Goal: Information Seeking & Learning: Understand process/instructions

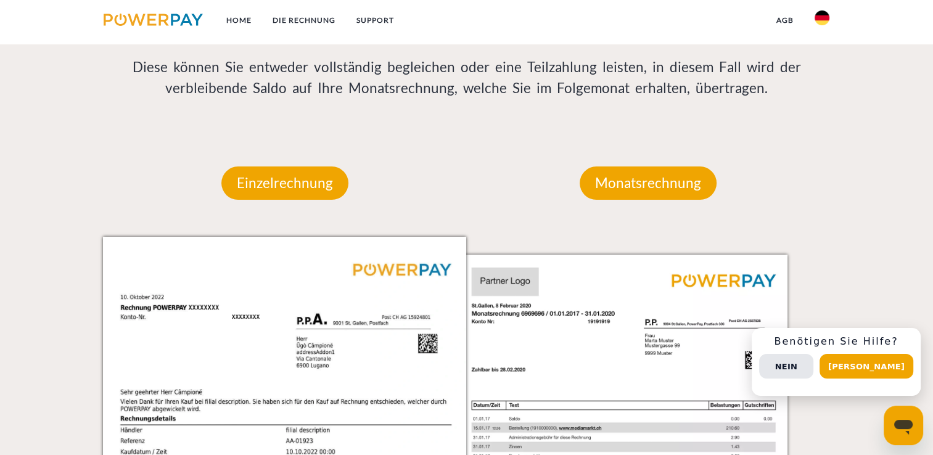
scroll to position [1060, 0]
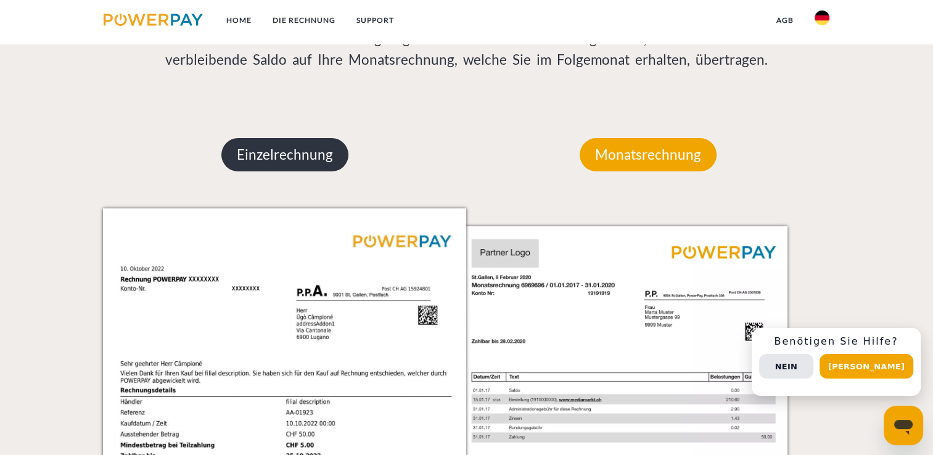
click at [289, 164] on p "Einzelrechnung" at bounding box center [284, 154] width 127 height 33
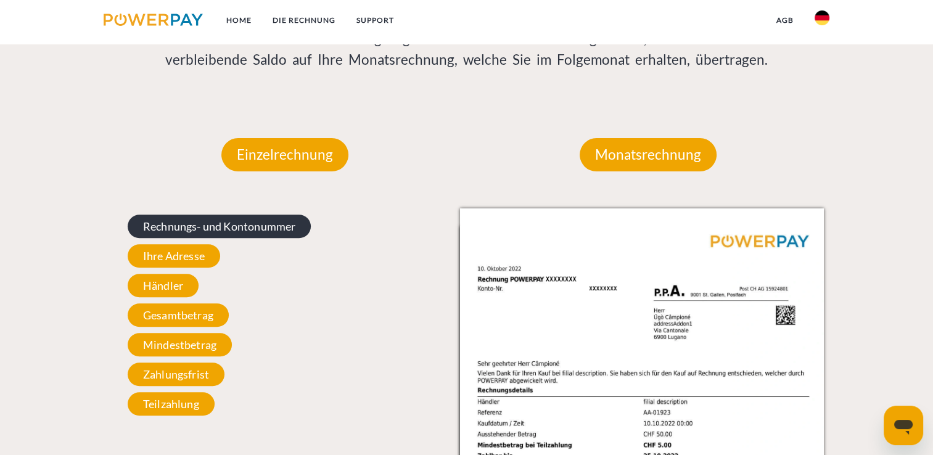
click at [254, 227] on span "Rechnungs- und Kontonummer" at bounding box center [220, 226] width 184 height 23
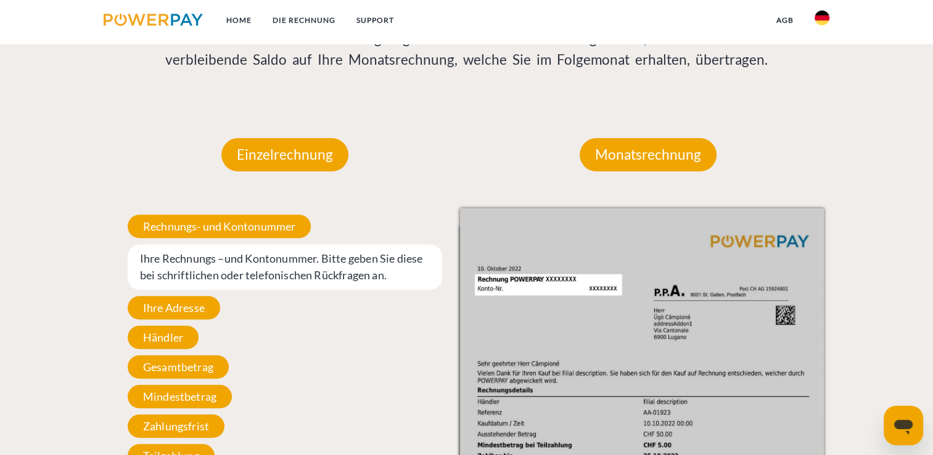
click at [205, 295] on div "Rechnungs- und Kontonummer Ihre Rechnungs –und Kontonummer. Bitte geben Sie die…" at bounding box center [284, 340] width 363 height 265
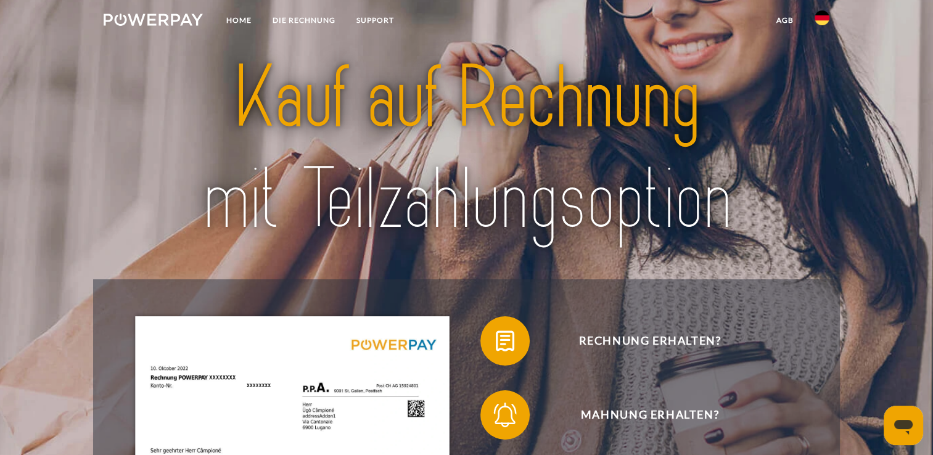
scroll to position [0, 0]
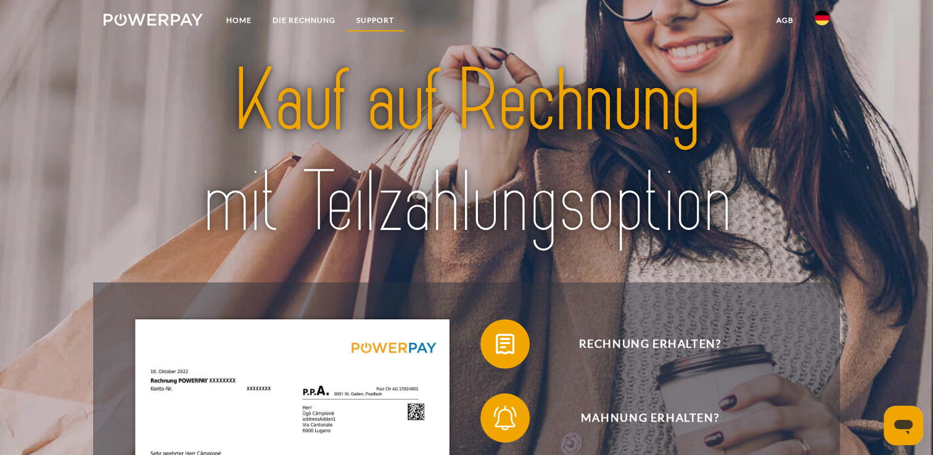
click at [377, 18] on link "SUPPORT" at bounding box center [375, 20] width 59 height 22
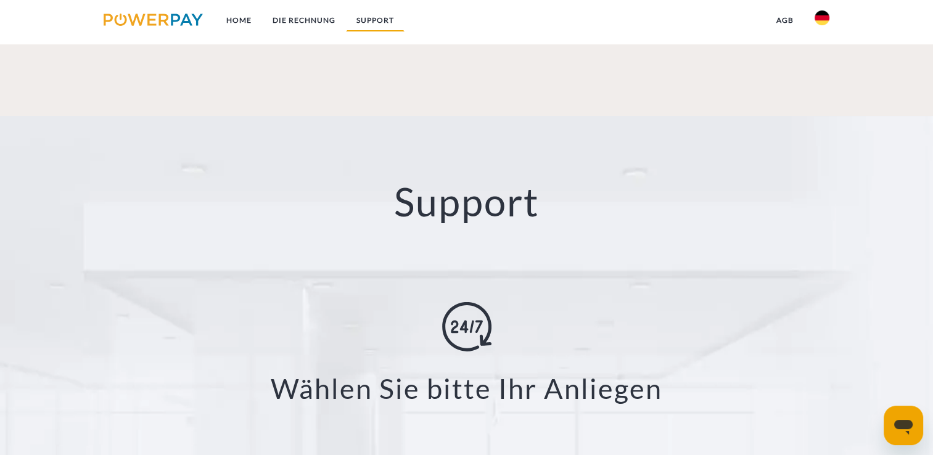
scroll to position [2124, 0]
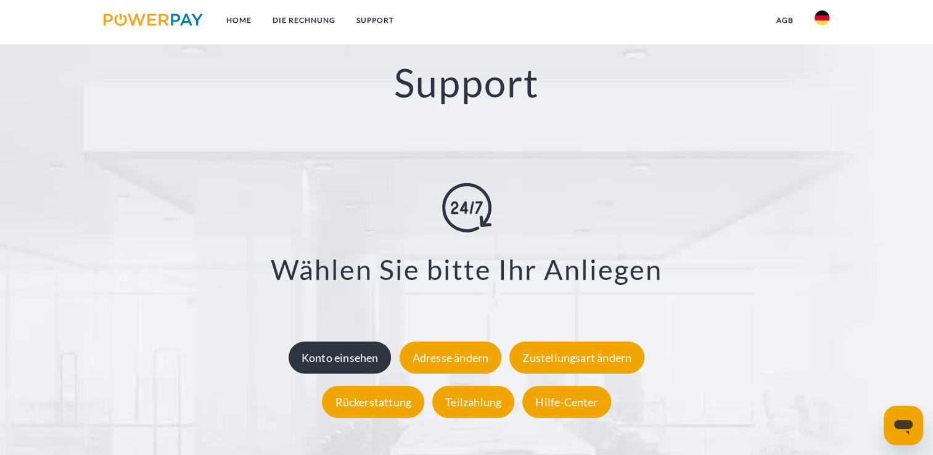
click at [359, 356] on div "Konto einsehen" at bounding box center [340, 358] width 103 height 32
